Goal: Information Seeking & Learning: Learn about a topic

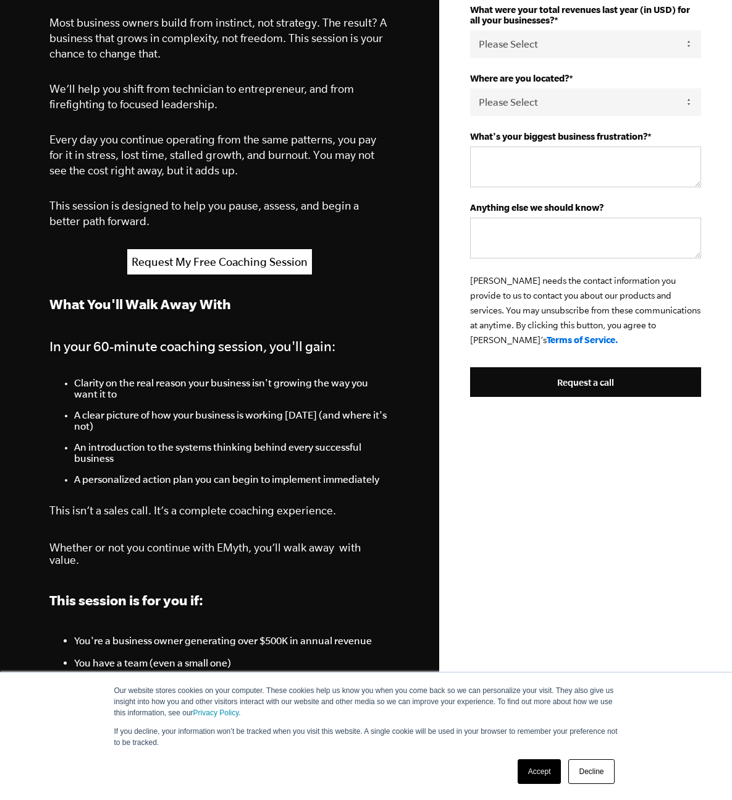
scroll to position [451, 0]
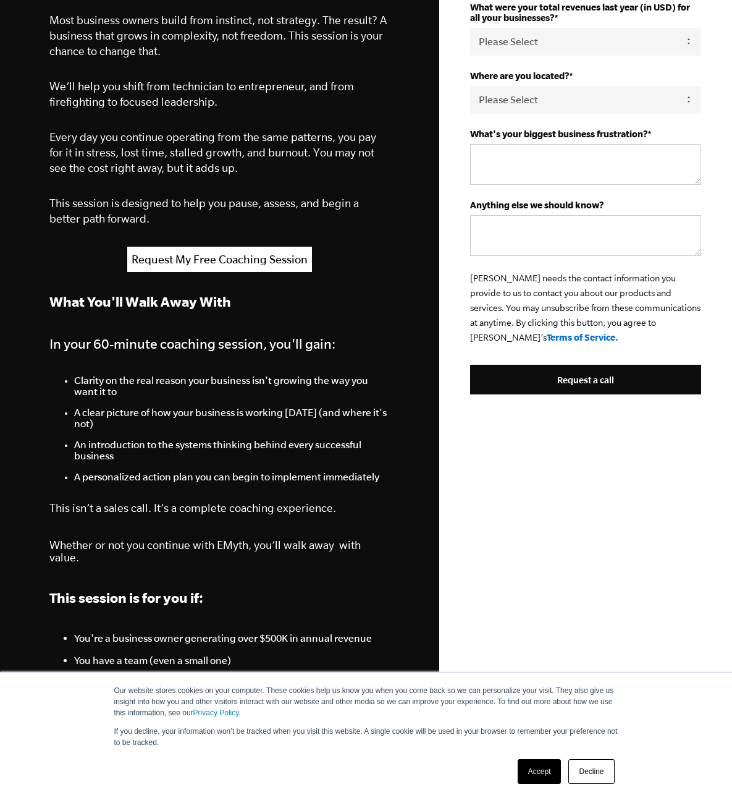
click at [142, 385] on span "Clarity on the real reason your business isn't growing the way you want it to" at bounding box center [221, 386] width 294 height 22
click at [141, 429] on li "A clear picture of how your business is working [DATE] (and where it's not)" at bounding box center [232, 423] width 316 height 32
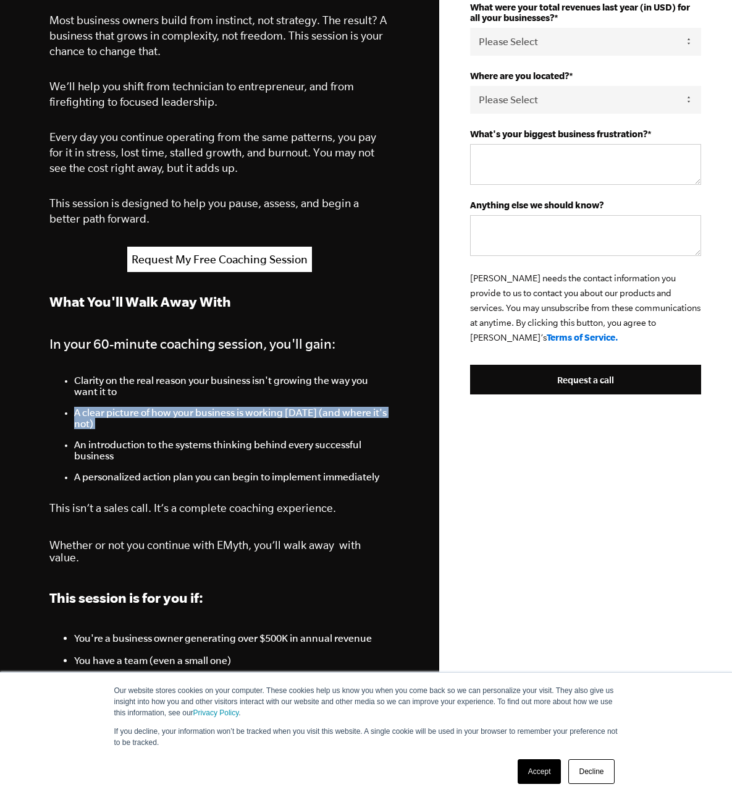
click at [141, 429] on li "A clear picture of how your business is working [DATE] (and where it's not)" at bounding box center [232, 423] width 316 height 32
click at [140, 453] on span "An introduction to the systems thinking behind every successful business" at bounding box center [217, 450] width 287 height 22
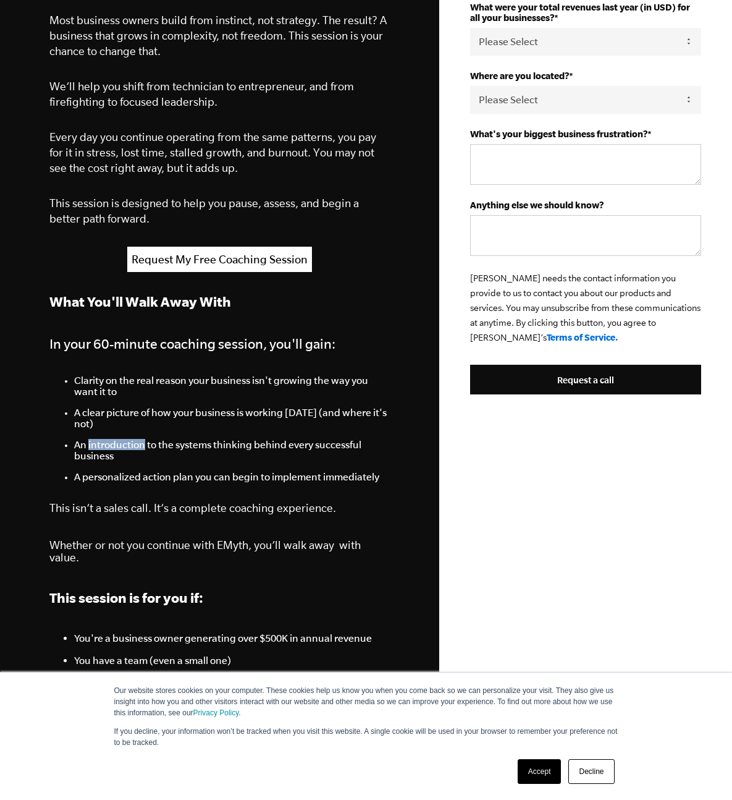
click at [140, 453] on span "An introduction to the systems thinking behind every successful business" at bounding box center [217, 450] width 287 height 22
click at [143, 471] on li "An introduction to the systems thinking behind every successful business" at bounding box center [232, 455] width 316 height 32
click at [144, 482] on span "A personalized action plan you can begin to implement immediately" at bounding box center [226, 476] width 305 height 11
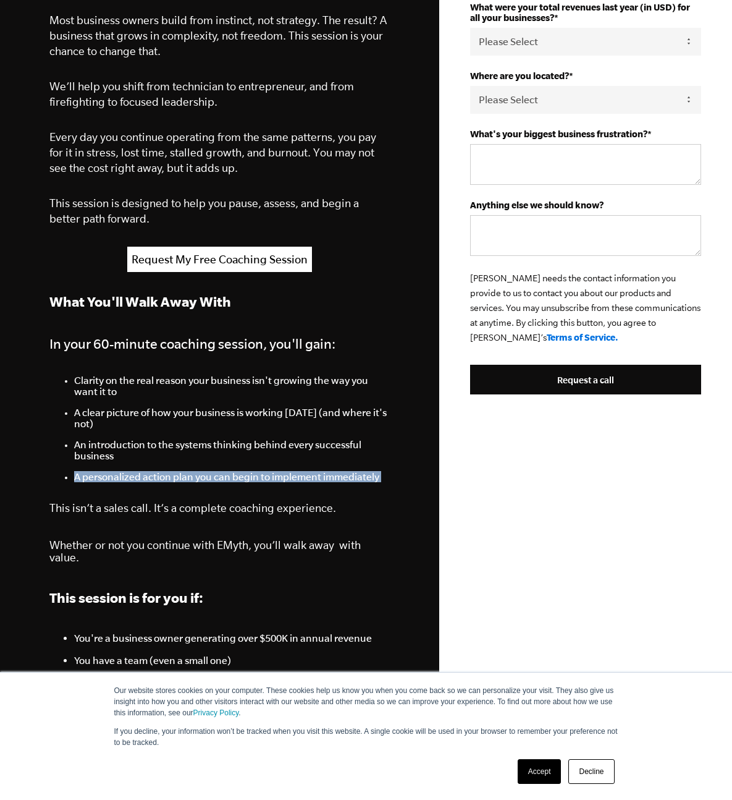
click at [144, 482] on span "A personalized action plan you can begin to implement immediately" at bounding box center [226, 476] width 305 height 11
click at [148, 439] on li "A clear picture of how your business is working [DATE] (and where it's not)" at bounding box center [232, 423] width 316 height 32
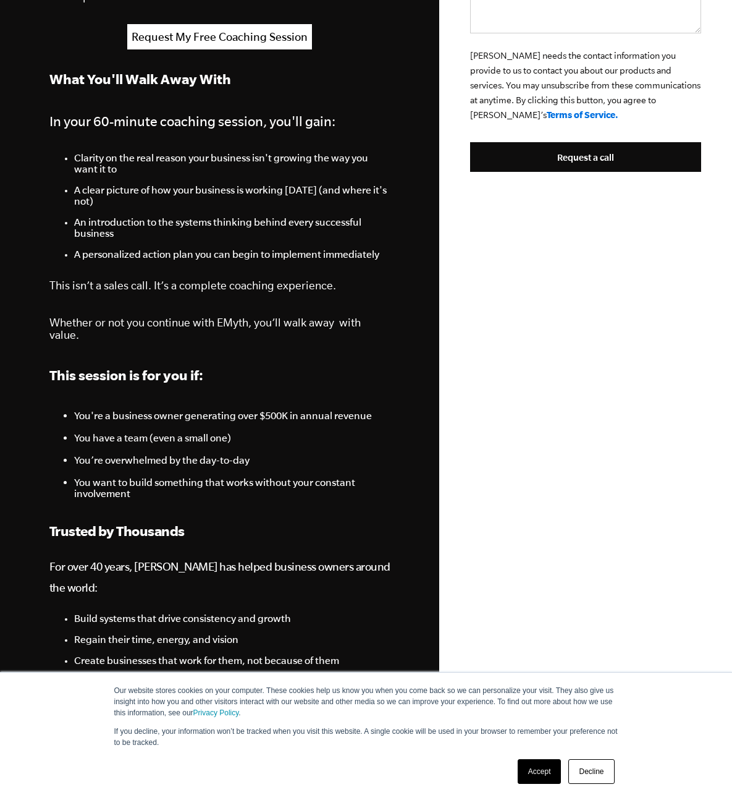
scroll to position [676, 0]
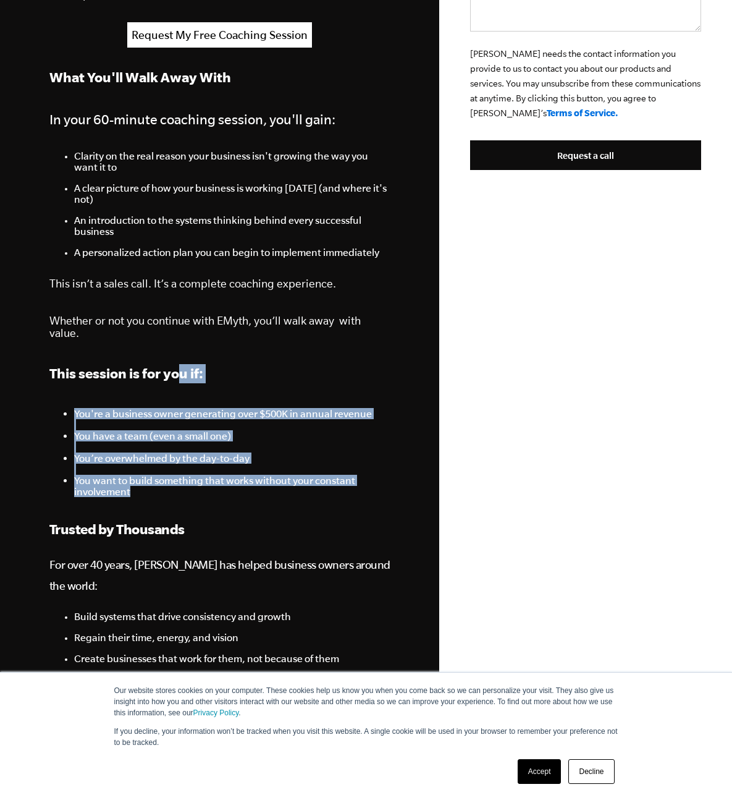
drag, startPoint x: 175, startPoint y: 496, endPoint x: 182, endPoint y: 378, distance: 117.6
click at [182, 378] on span "What You'll Walk Away With In your 60-minute coaching session, you'll gain: Cla…" at bounding box center [219, 281] width 341 height 431
click at [182, 378] on p "This session is for you if:" at bounding box center [219, 373] width 341 height 19
